Goal: Obtain resource: Obtain resource

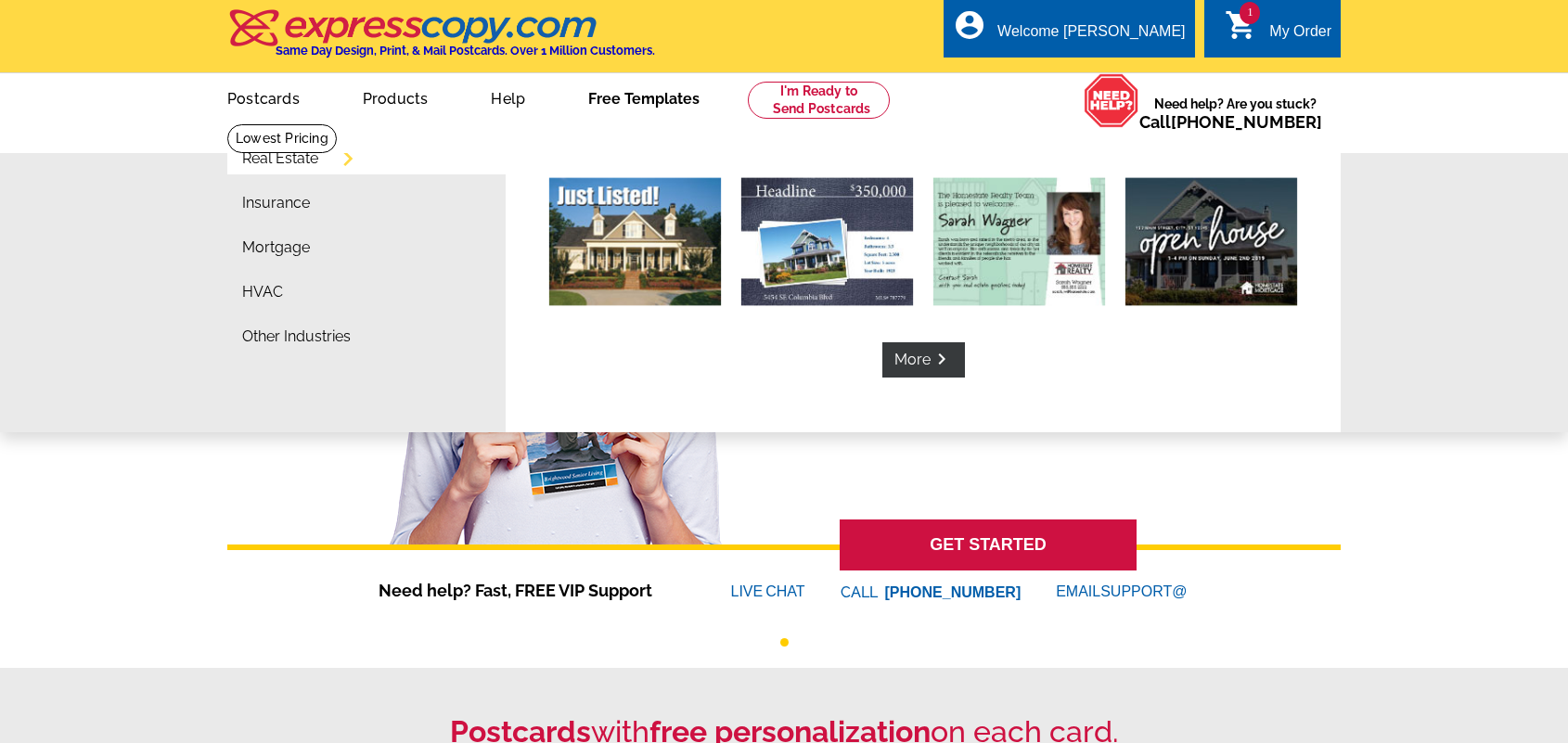
click at [670, 100] on link "Free Templates" at bounding box center [644, 96] width 171 height 44
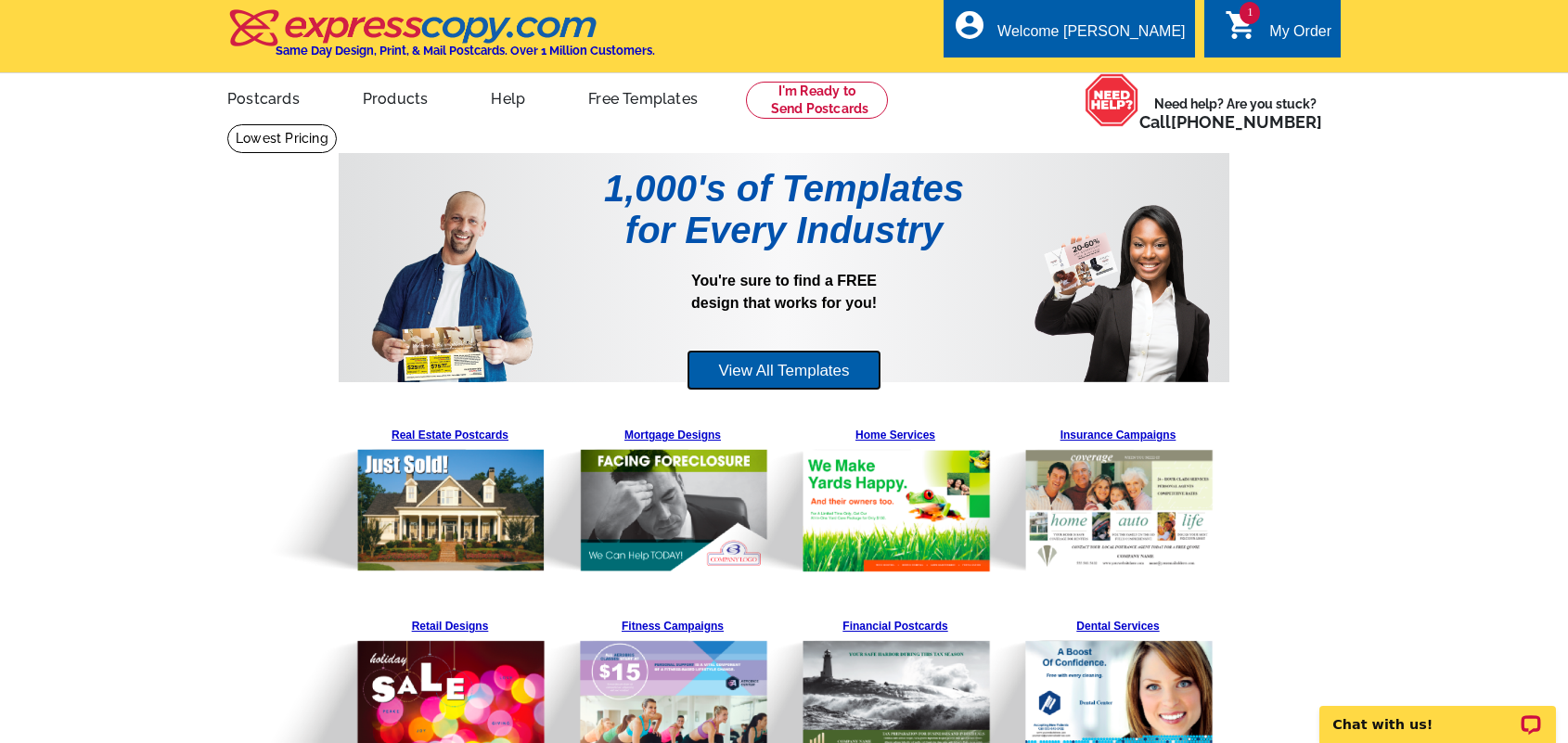
click at [830, 381] on link "View All Templates" at bounding box center [784, 370] width 194 height 42
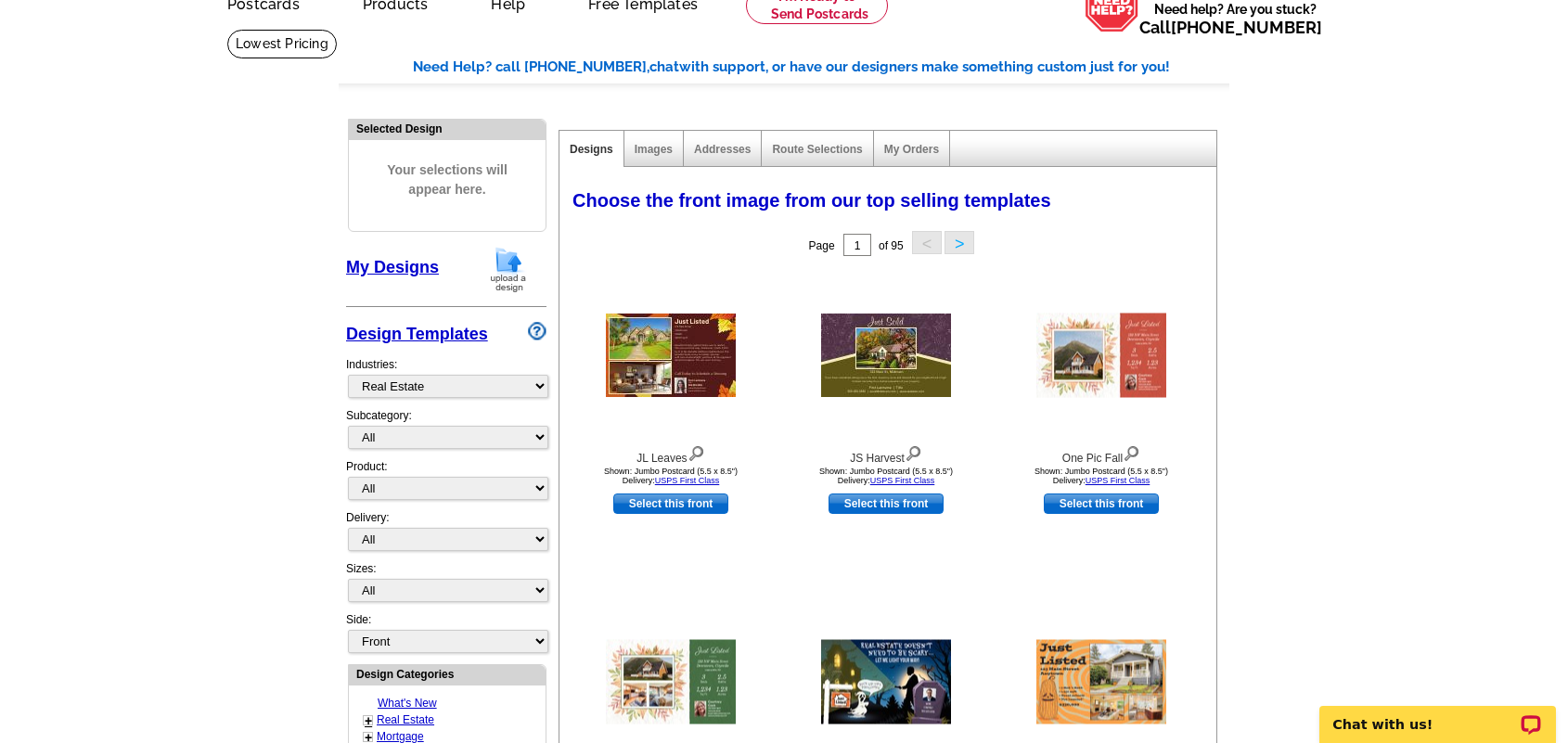
scroll to position [284, 0]
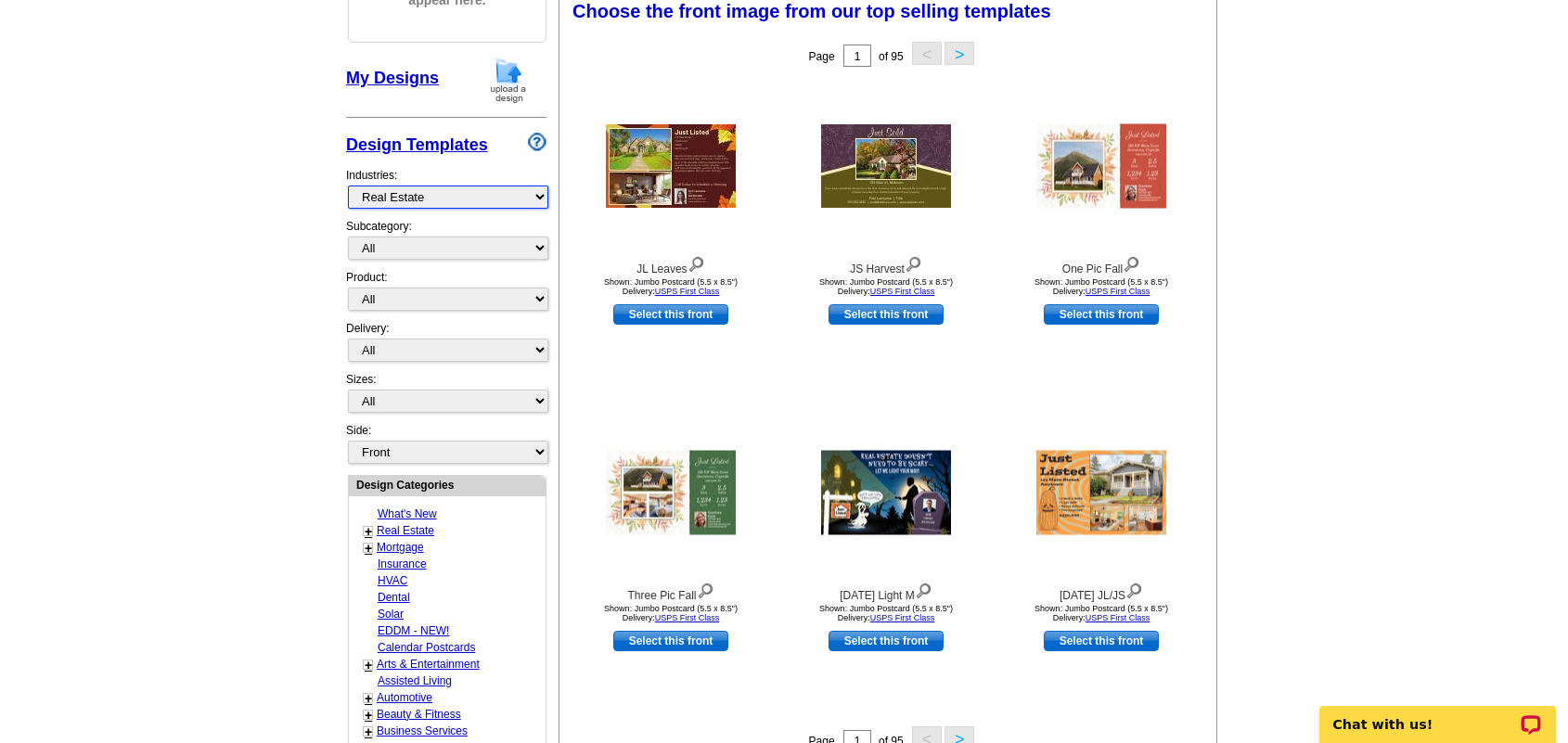
click at [348, 186] on select "What's New Real Estate Mortgage Insurance HVAC Dental Solar EDDM - NEW! Calenda…" at bounding box center [448, 197] width 200 height 23
click option "Insurance" at bounding box center [0, 0] width 0 height 0
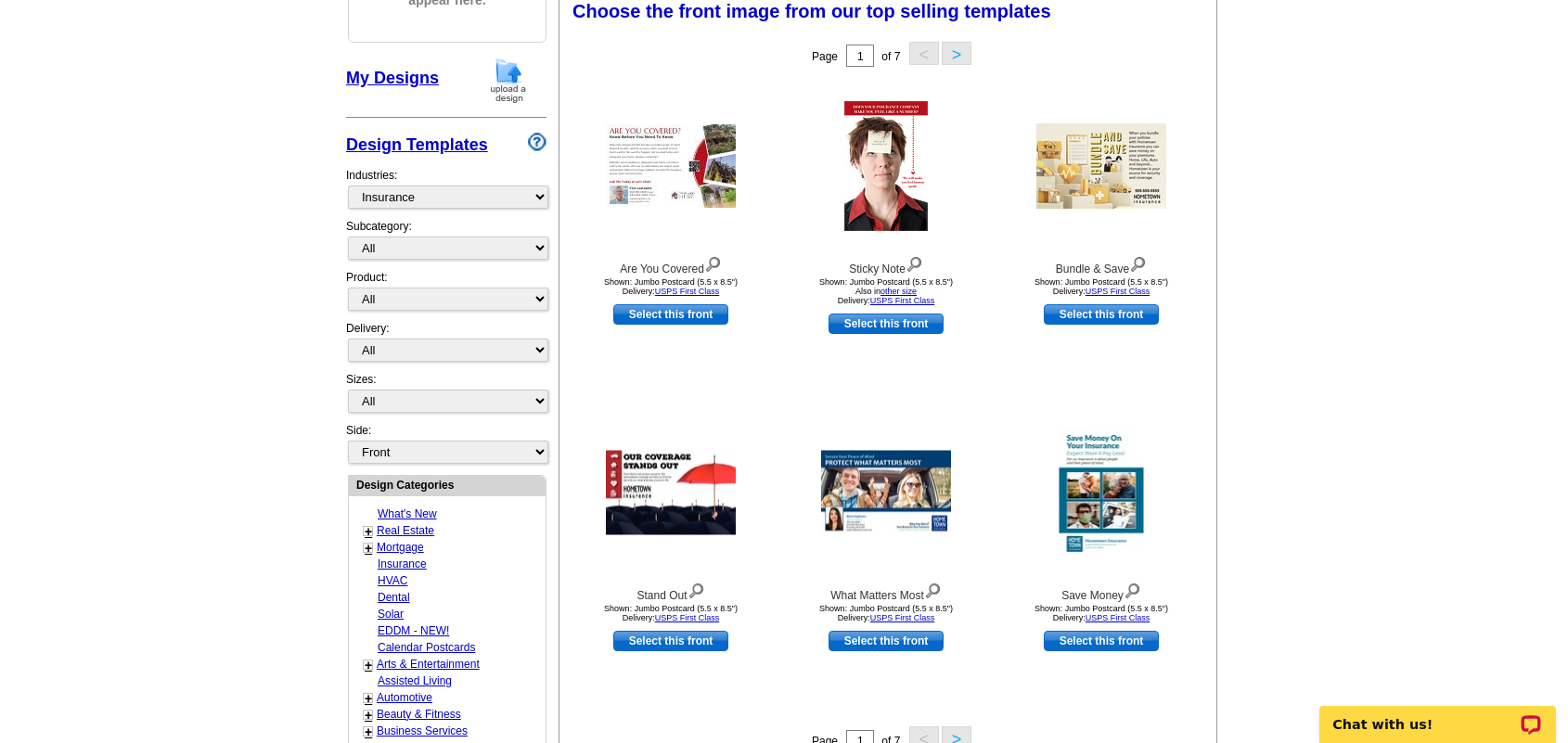
click at [394, 182] on div "Industries: What's New Real Estate Mortgage Insurance HVAC Dental Solar EDDM - …" at bounding box center [446, 187] width 200 height 60
click at [348, 186] on select "What's New Real Estate Mortgage Insurance HVAC Dental Solar EDDM - NEW! Calenda…" at bounding box center [448, 197] width 200 height 23
select select "759"
click option "Home Services" at bounding box center [0, 0] width 0 height 0
